Goal: Check status: Check status

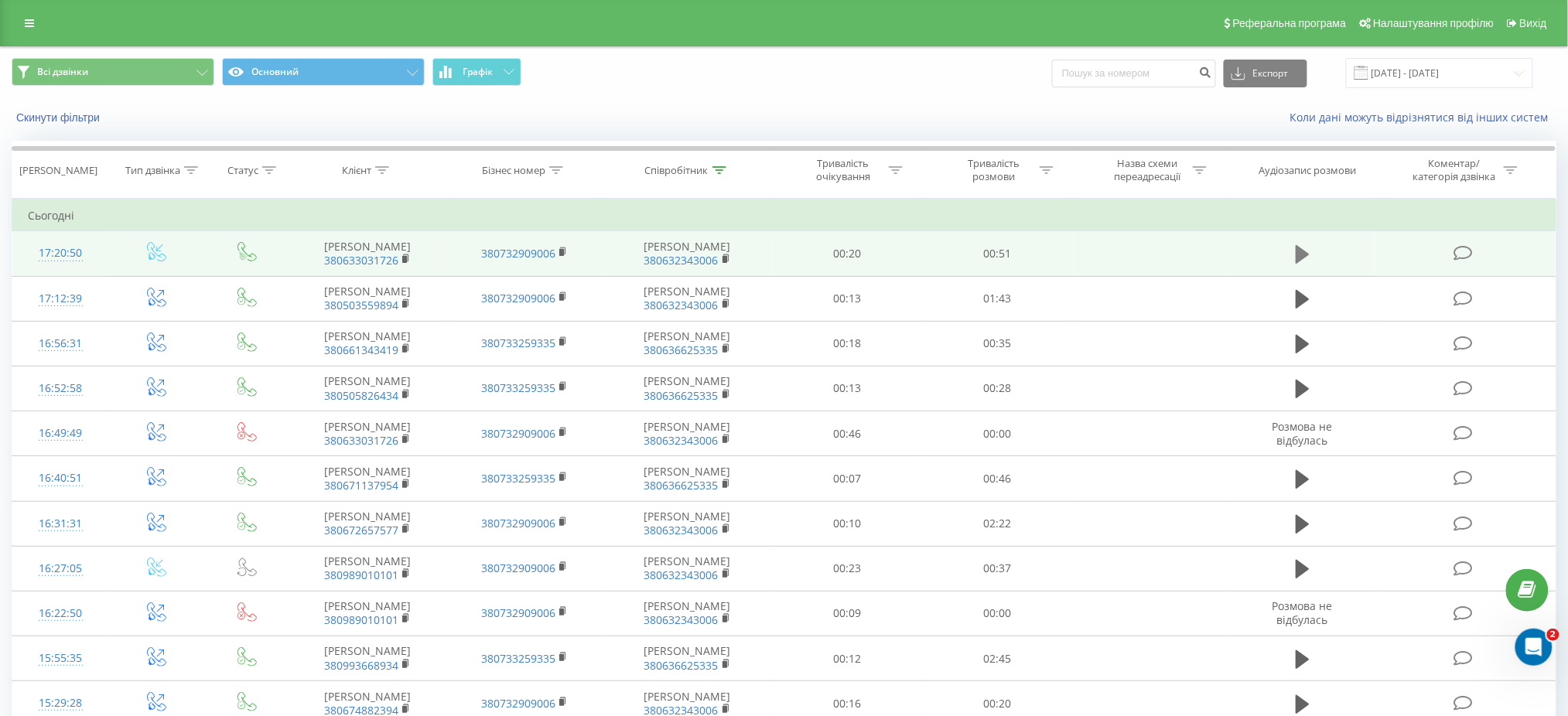
click at [1293, 256] on button at bounding box center [1302, 254] width 23 height 23
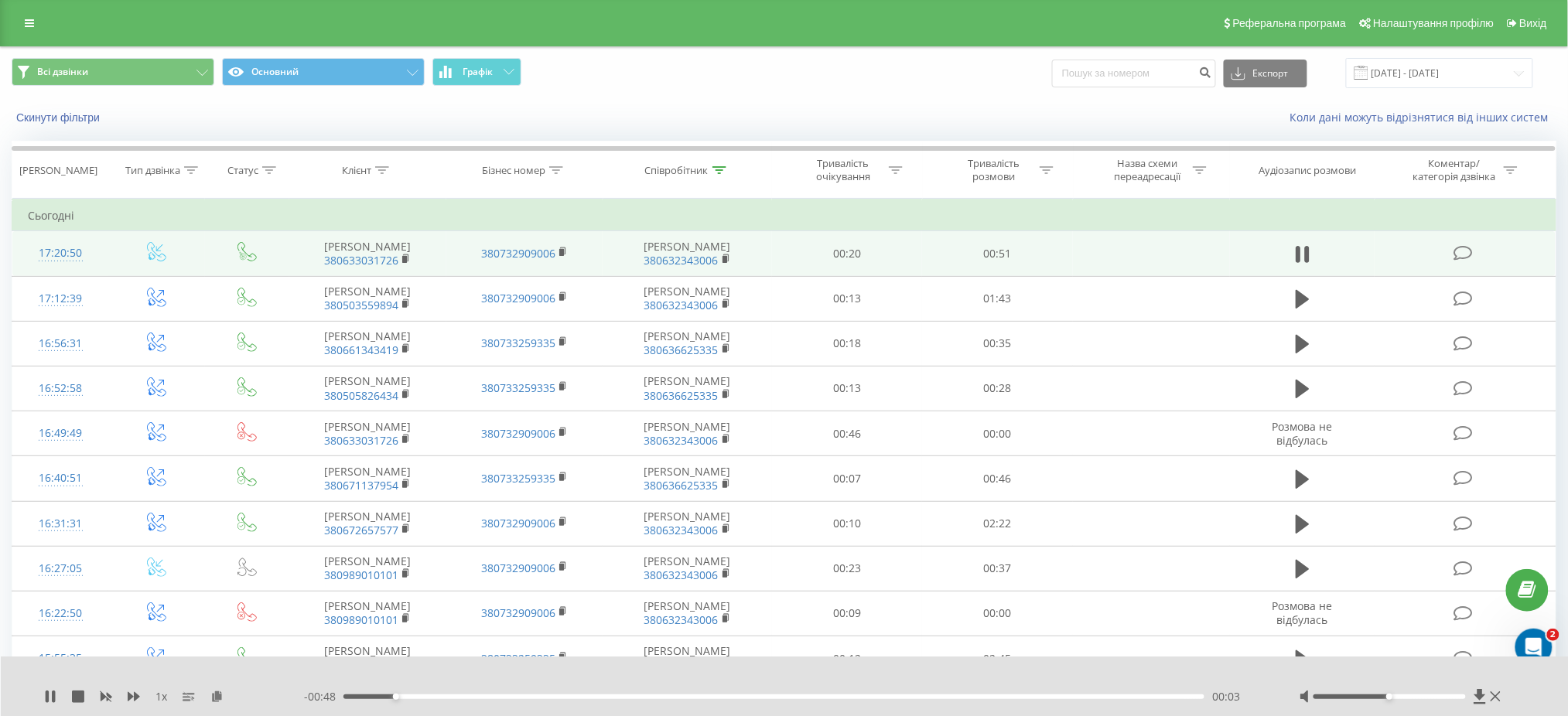
click at [1408, 697] on div at bounding box center [1389, 696] width 153 height 5
click at [1417, 692] on div at bounding box center [1402, 697] width 205 height 16
click at [1425, 697] on div at bounding box center [1389, 696] width 153 height 5
click at [1436, 694] on div at bounding box center [1402, 697] width 205 height 16
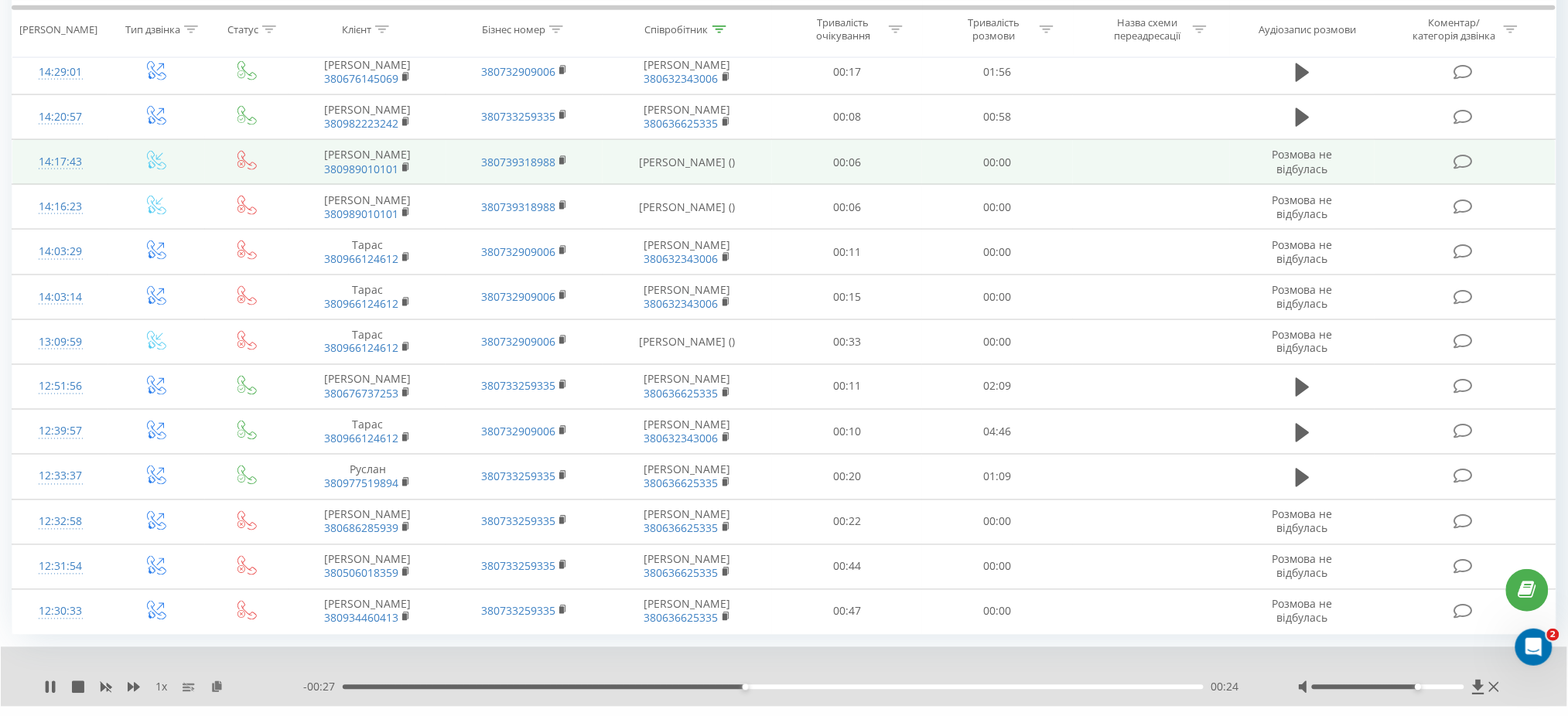
scroll to position [807, 0]
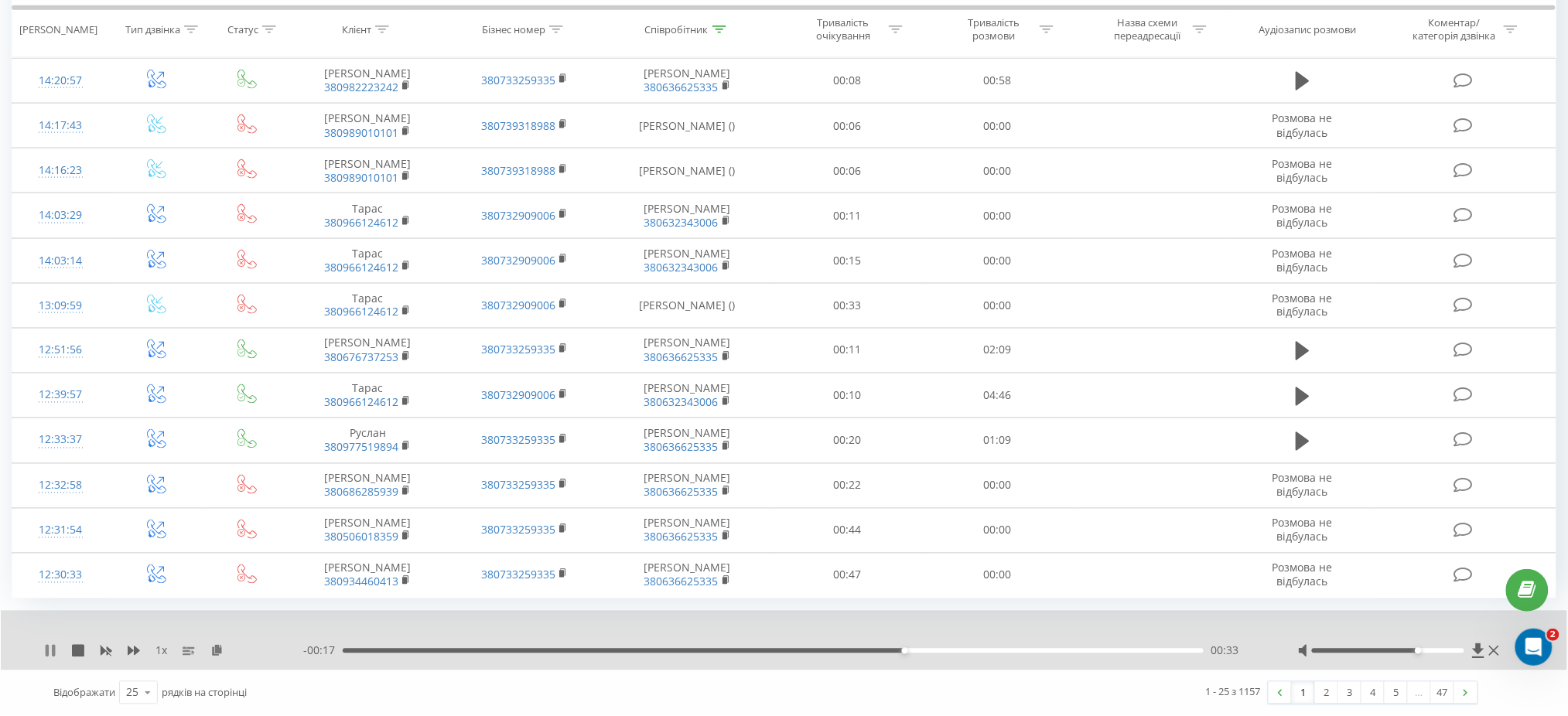
click at [52, 649] on icon at bounding box center [53, 651] width 3 height 12
